Goal: Download file/media

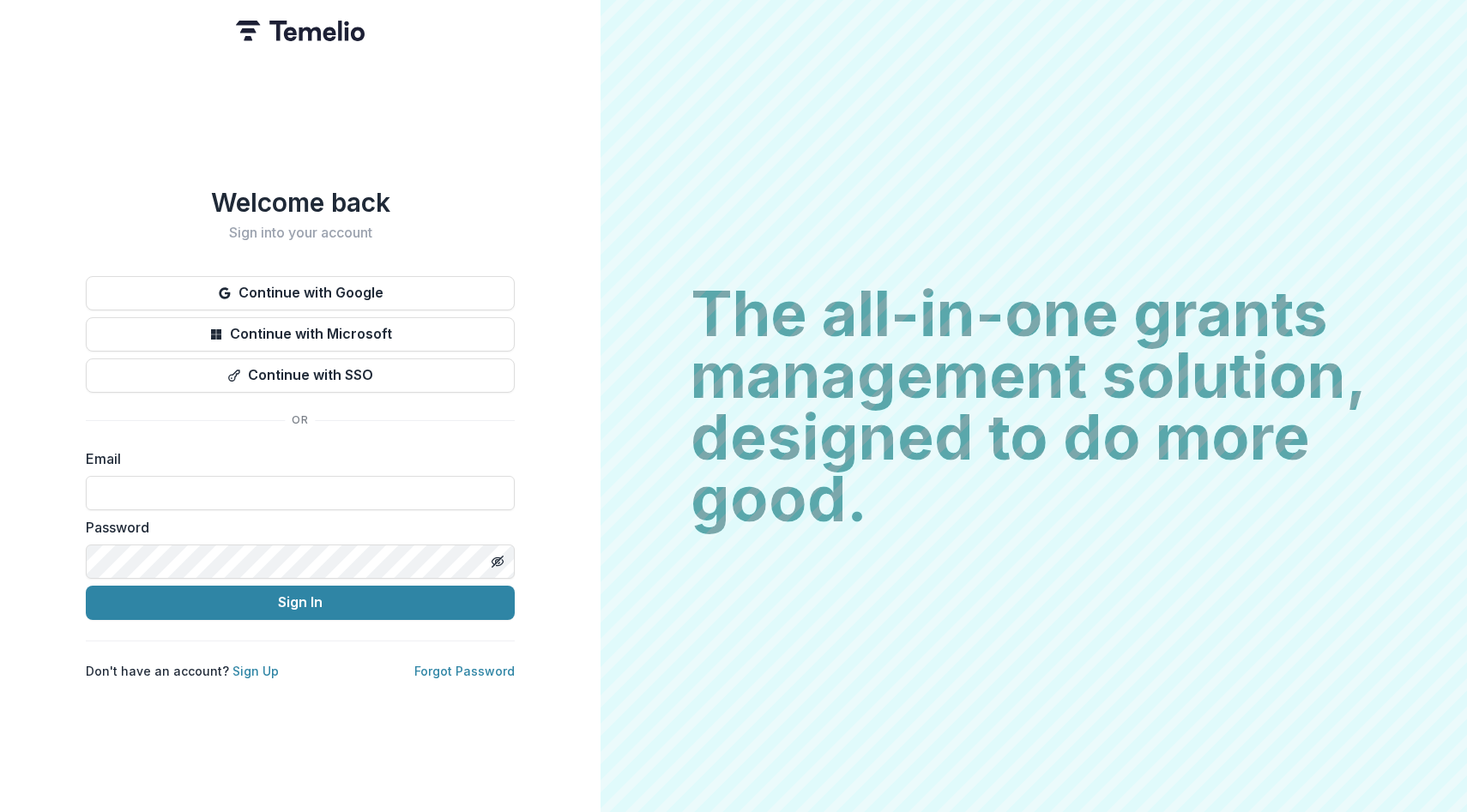
type input "**********"
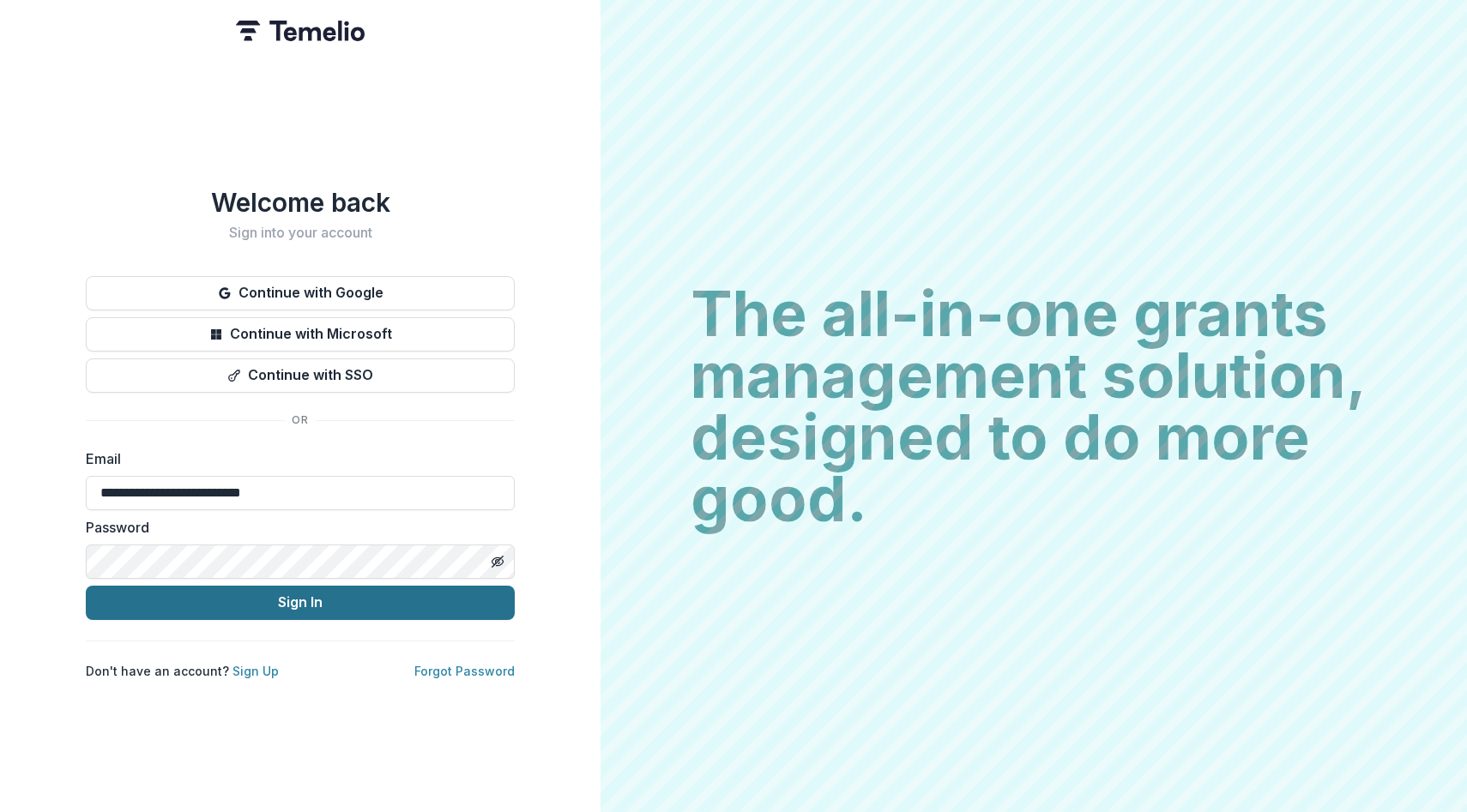
click at [314, 592] on button "Sign In" at bounding box center [301, 603] width 429 height 34
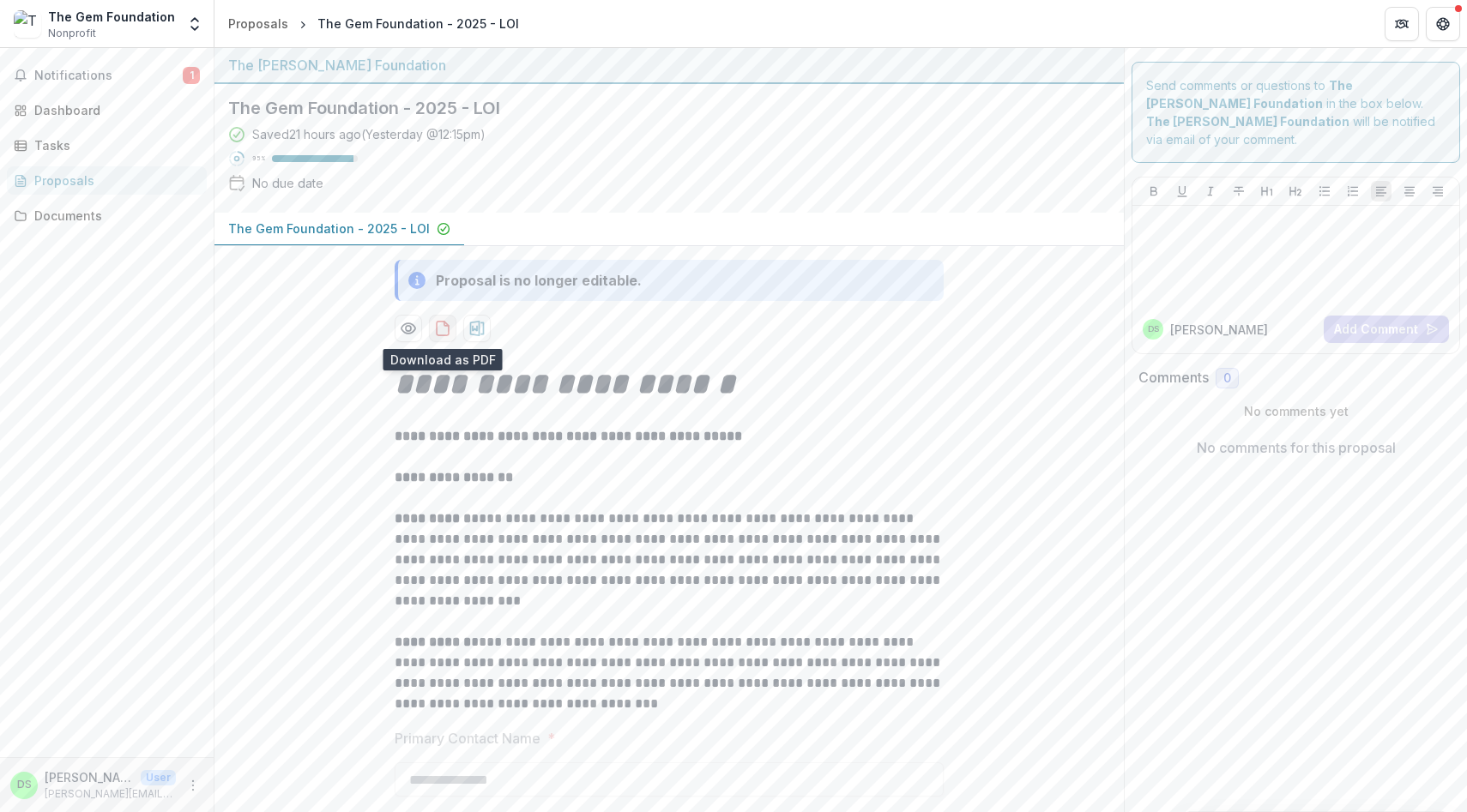
click at [438, 336] on icon "download-proposal" at bounding box center [443, 328] width 17 height 17
click at [476, 331] on icon "download-proposal" at bounding box center [477, 328] width 15 height 15
click at [1182, 9] on header "Proposals The Gem Foundation - 2025 - LOI" at bounding box center [841, 23] width 1253 height 47
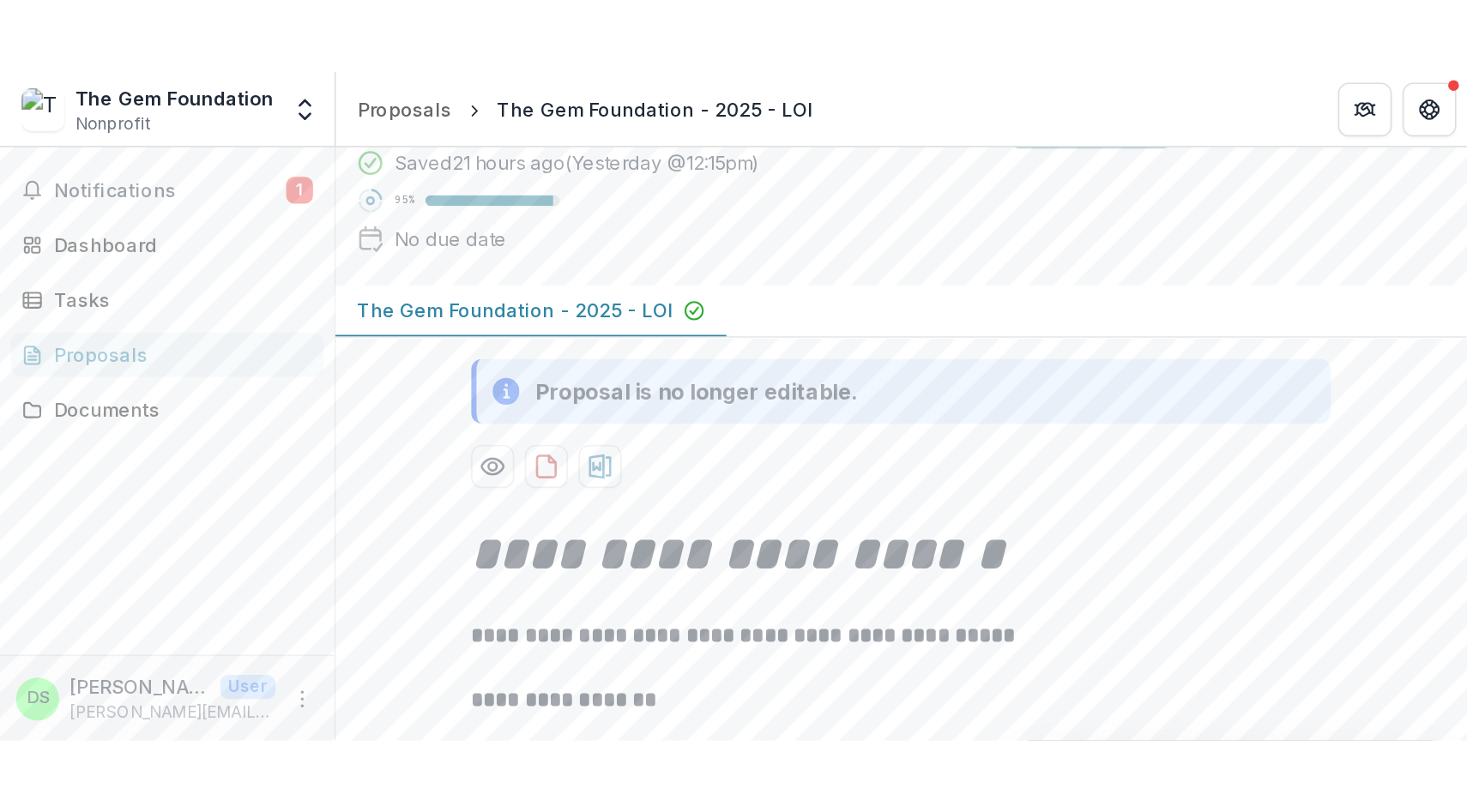
scroll to position [96, 0]
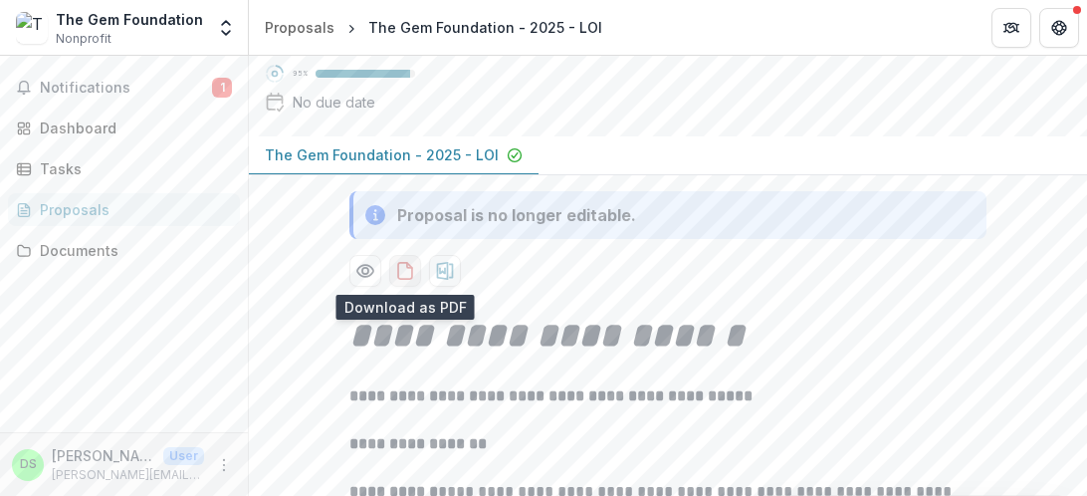
click at [404, 261] on icon "download-proposal" at bounding box center [405, 271] width 20 height 20
click at [773, 8] on header "Proposals The Gem Foundation - 2025 - LOI" at bounding box center [668, 27] width 838 height 55
